Goal: Find specific page/section: Find specific page/section

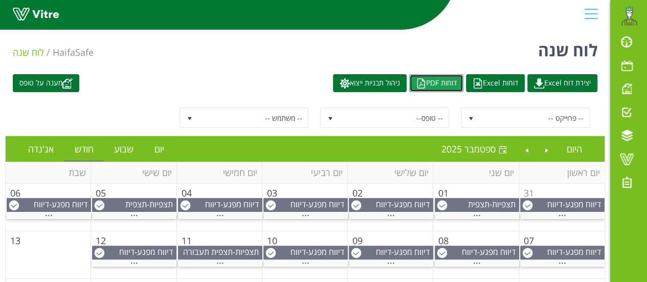
click at [416, 81] on img at bounding box center [421, 83] width 10 height 10
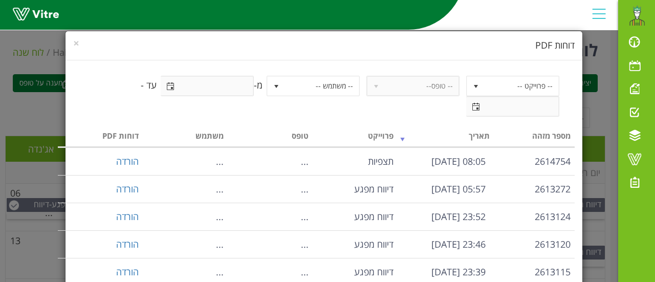
click at [77, 42] on div "× דוחות PDF" at bounding box center [324, 45] width 517 height 29
click at [79, 45] on span "×" at bounding box center [76, 43] width 6 height 14
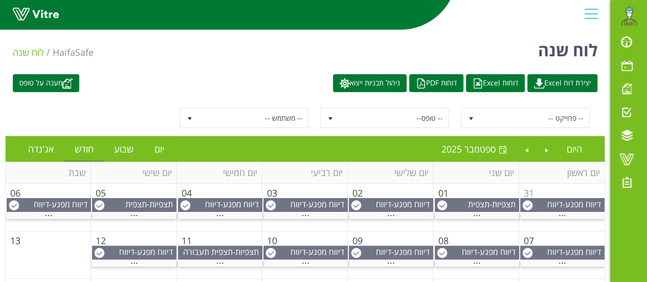
click at [39, 116] on div "-- פרוייקט -- -- טופס-- -- משתמש --" at bounding box center [305, 117] width 585 height 20
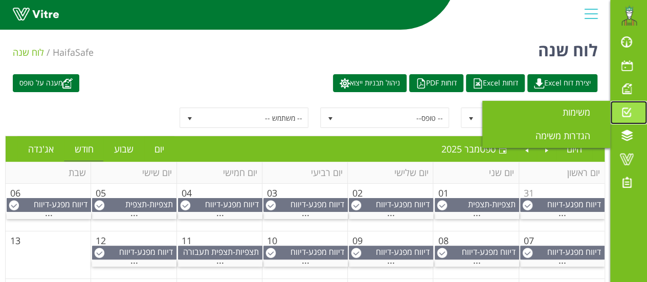
click at [627, 114] on span at bounding box center [627, 112] width 26 height 12
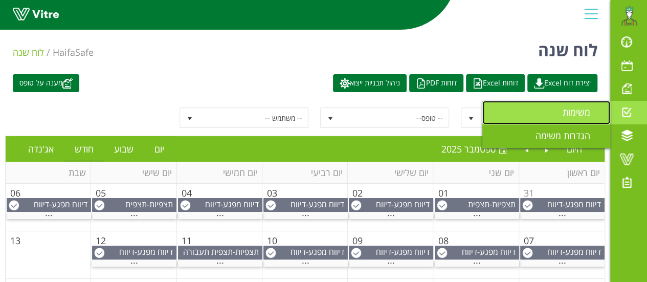
click at [581, 115] on span "משימות" at bounding box center [583, 112] width 40 height 12
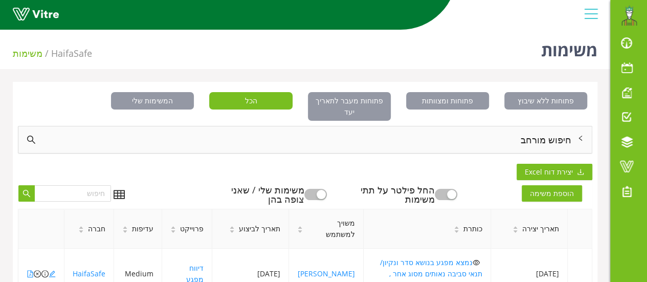
click at [583, 135] on icon "right" at bounding box center [581, 138] width 6 height 6
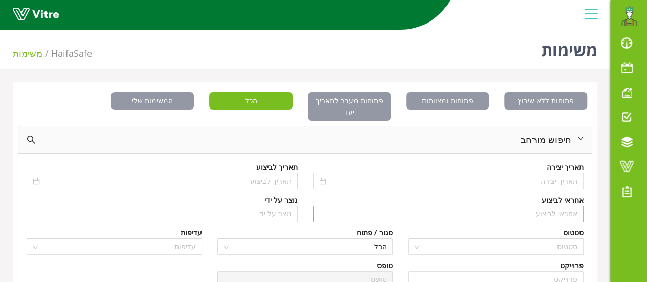
click at [549, 206] on input "search" at bounding box center [448, 213] width 259 height 15
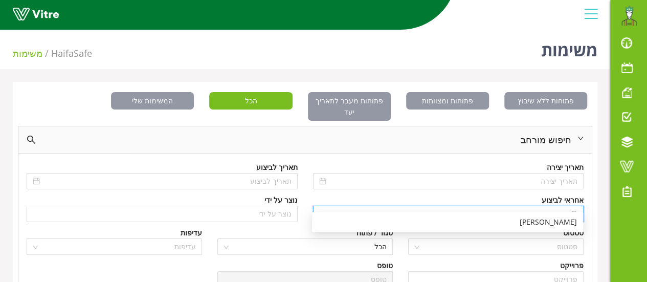
type input "N"
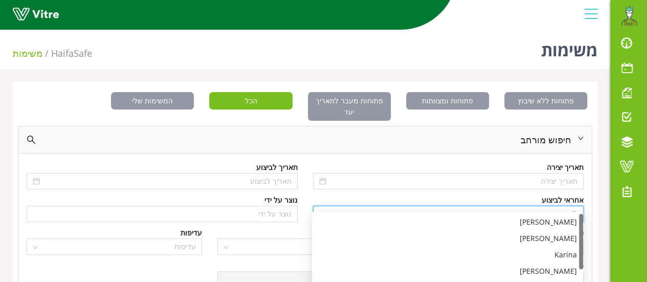
type input "n"
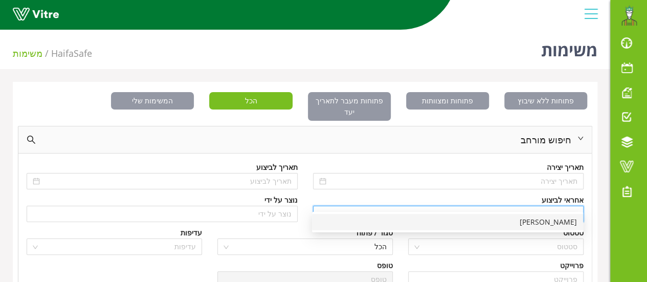
click at [538, 222] on div "[PERSON_NAME]" at bounding box center [447, 222] width 259 height 11
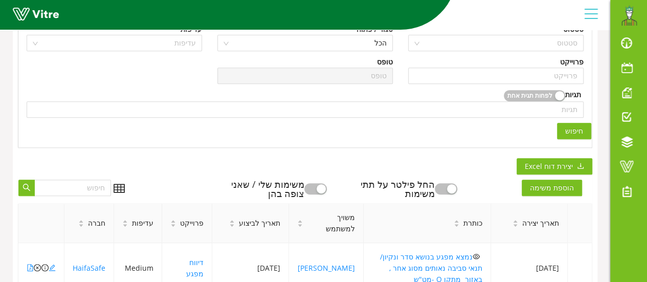
scroll to position [205, 0]
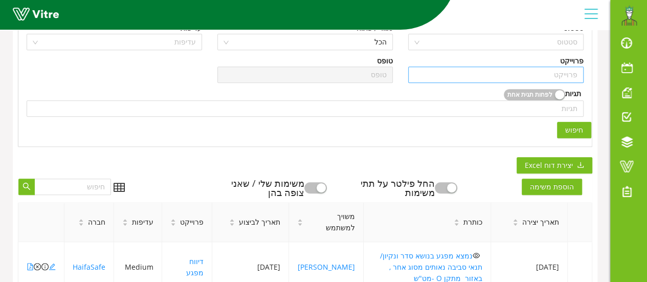
type input "[PERSON_NAME]"
click at [558, 67] on input "search" at bounding box center [496, 74] width 163 height 15
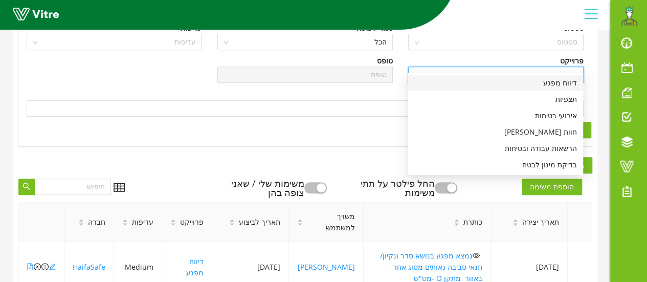
click at [546, 83] on div "דיווח מפגע" at bounding box center [495, 82] width 163 height 11
type input "דיווח מפגע"
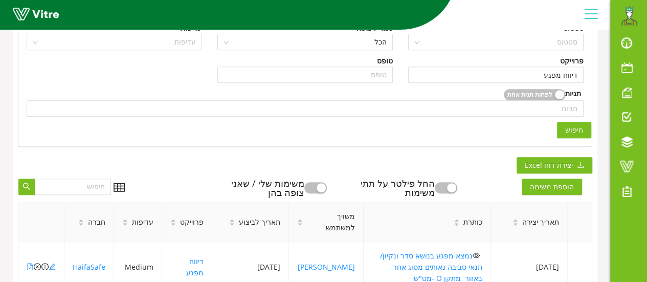
click at [583, 124] on span "חיפוש" at bounding box center [575, 129] width 18 height 11
click at [571, 124] on span "חיפוש" at bounding box center [575, 129] width 18 height 11
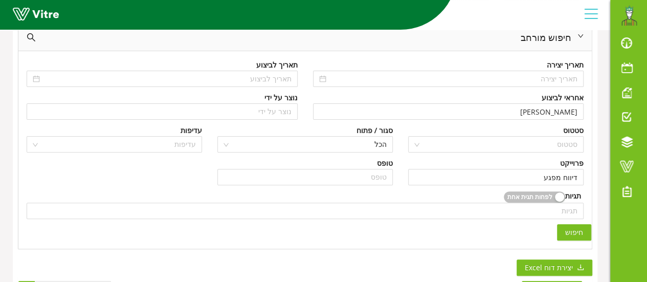
scroll to position [0, 0]
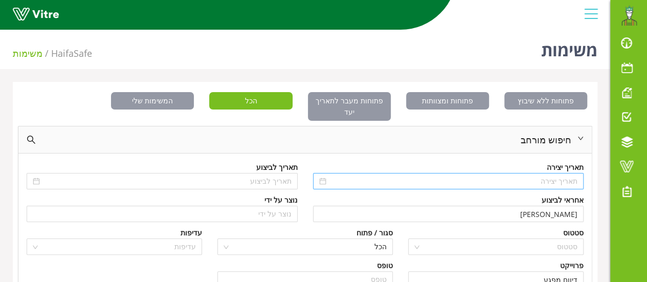
click at [546, 176] on input at bounding box center [454, 181] width 250 height 11
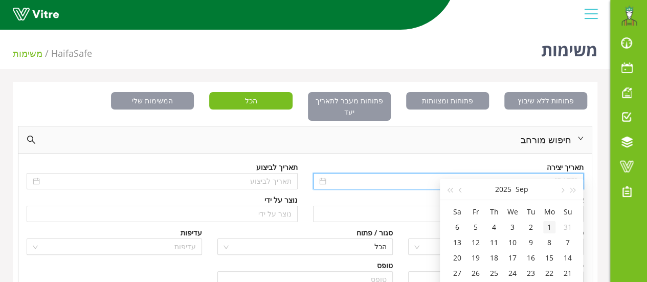
type input "01/09/2025"
click at [563, 190] on span "button" at bounding box center [561, 190] width 5 height 5
type input "01/08/2025"
click at [474, 229] on div "1" at bounding box center [476, 227] width 12 height 12
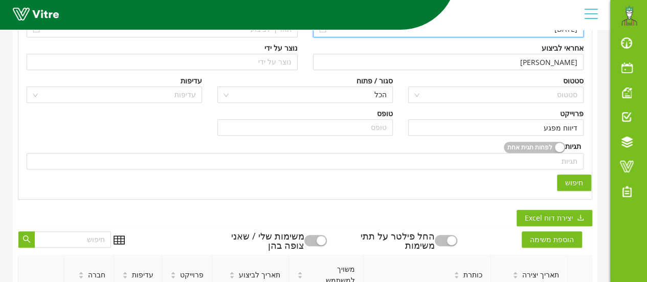
scroll to position [154, 0]
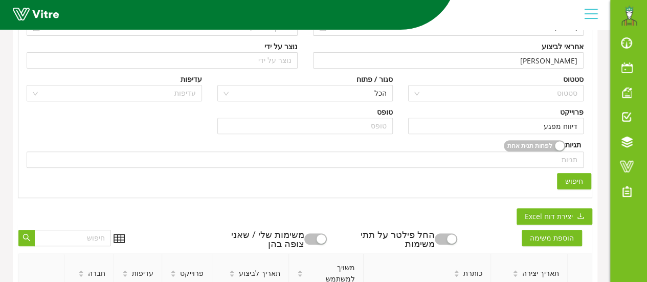
click at [568, 176] on span "חיפוש" at bounding box center [575, 181] width 18 height 11
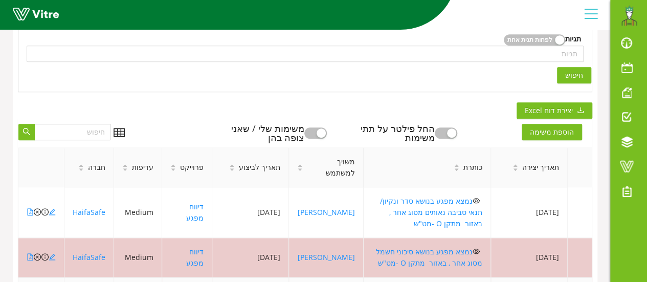
scroll to position [256, 0]
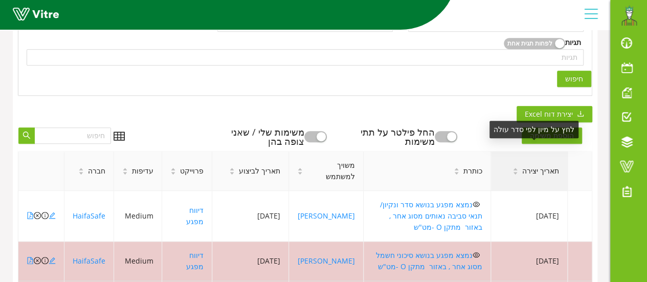
click at [519, 170] on icon "caret-down" at bounding box center [516, 173] width 6 height 6
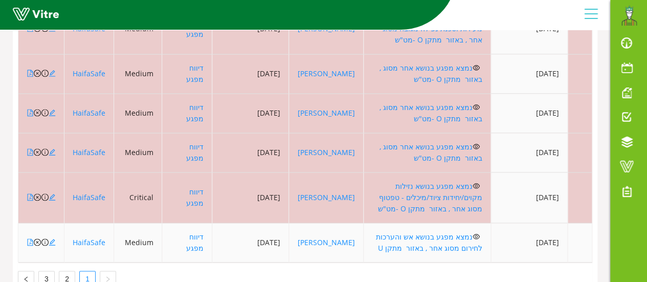
scroll to position [645, 0]
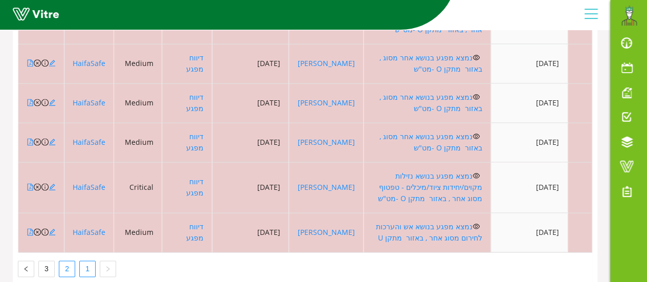
click at [68, 261] on link "2" at bounding box center [66, 268] width 15 height 15
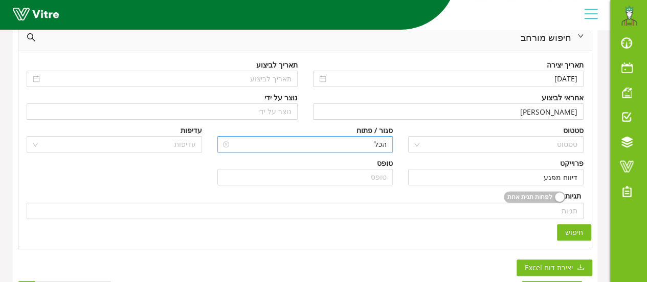
scroll to position [93, 0]
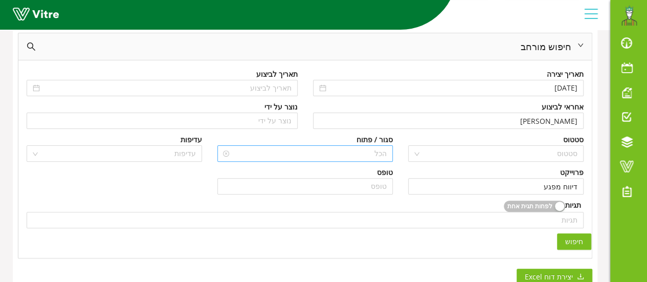
click at [354, 146] on span "הכל" at bounding box center [305, 153] width 163 height 15
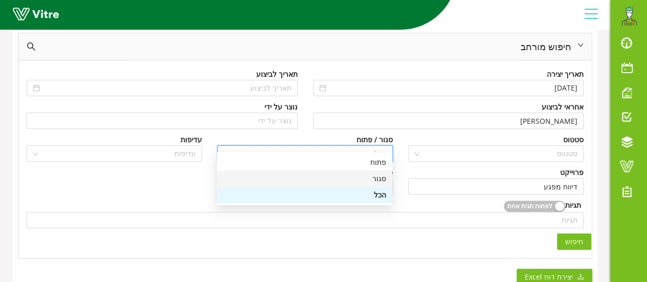
click at [363, 175] on div "סגור" at bounding box center [304, 178] width 163 height 11
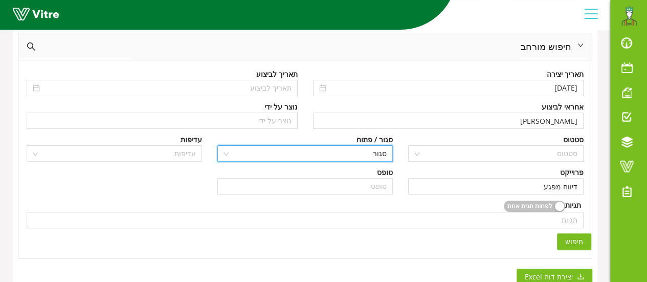
click at [589, 233] on button "חיפוש" at bounding box center [574, 241] width 34 height 16
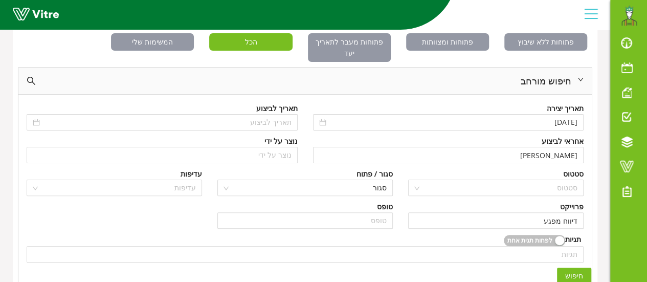
scroll to position [0, 0]
